Goal: Browse casually: Explore the website without a specific task or goal

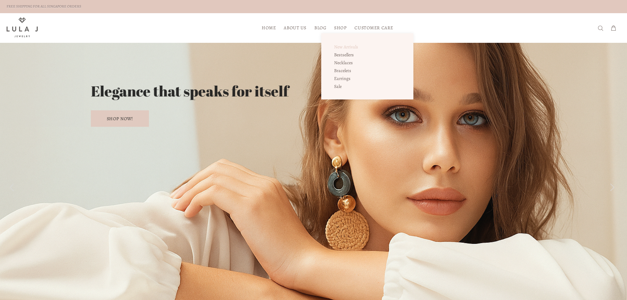
click at [351, 45] on span "New Arrivals" at bounding box center [346, 47] width 24 height 6
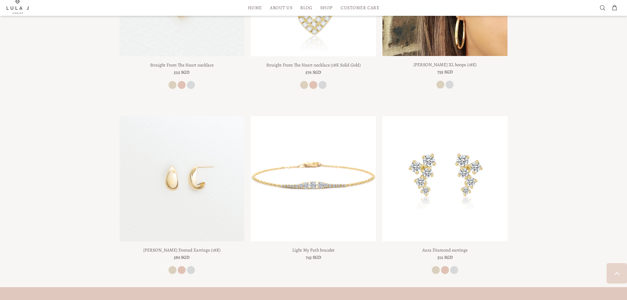
scroll to position [428, 0]
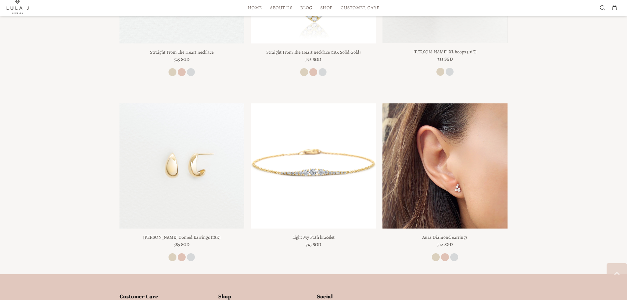
click at [436, 151] on img at bounding box center [444, 165] width 125 height 125
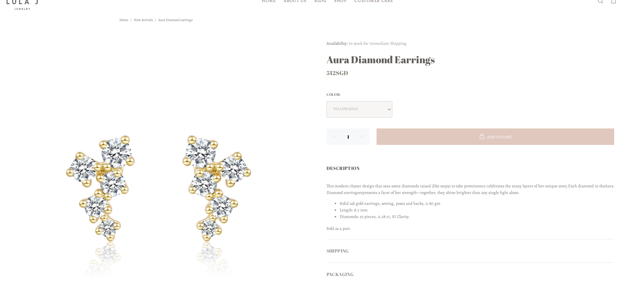
scroll to position [33, 0]
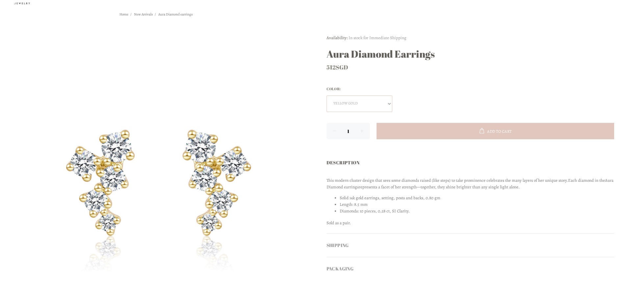
click at [364, 97] on select "yellow gold rose gold white gold" at bounding box center [359, 103] width 66 height 16
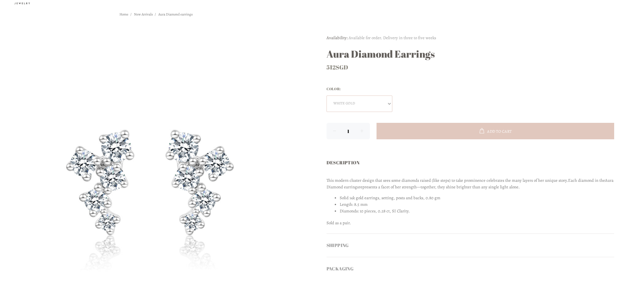
click at [369, 102] on select "yellow gold rose gold white gold" at bounding box center [359, 103] width 66 height 16
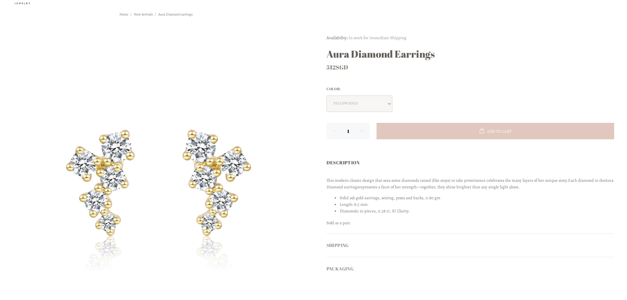
click at [444, 90] on div "Color:" at bounding box center [470, 89] width 288 height 9
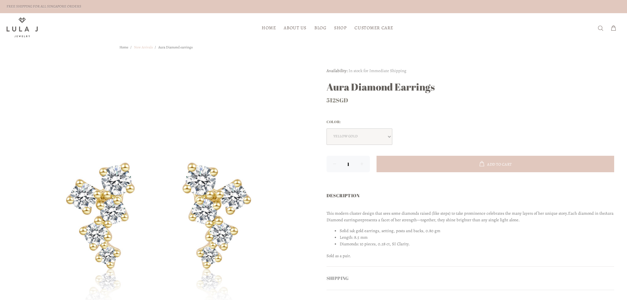
click at [144, 47] on link "New Arrivals" at bounding box center [143, 47] width 19 height 5
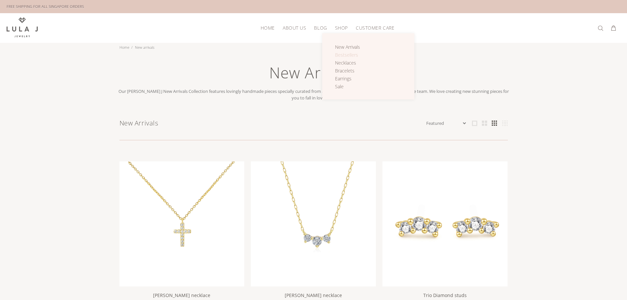
click at [348, 53] on span "Bestsellers" at bounding box center [346, 55] width 23 height 6
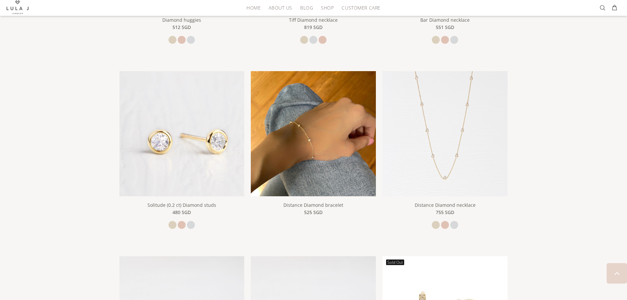
scroll to position [66, 0]
